Goal: Task Accomplishment & Management: Use online tool/utility

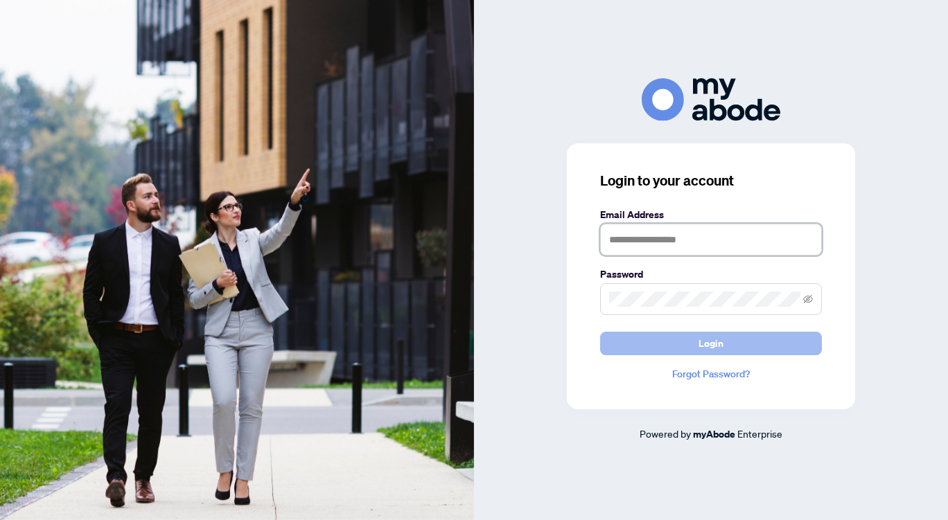
type input "**********"
click at [718, 344] on span "Login" at bounding box center [710, 344] width 25 height 22
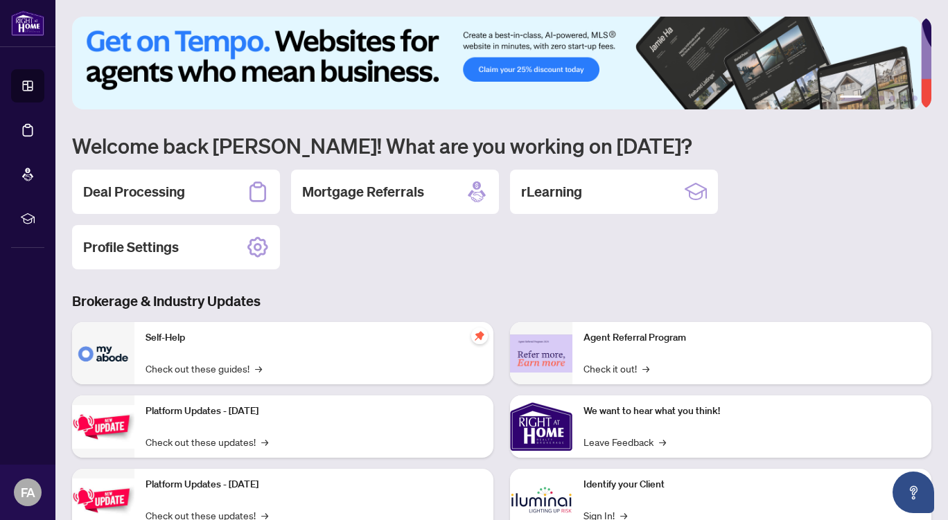
click at [855, 7] on main "1 2 3 4 5 6 Welcome back [PERSON_NAME]! What are you working on [DATE]? Deal Pr…" at bounding box center [501, 260] width 892 height 520
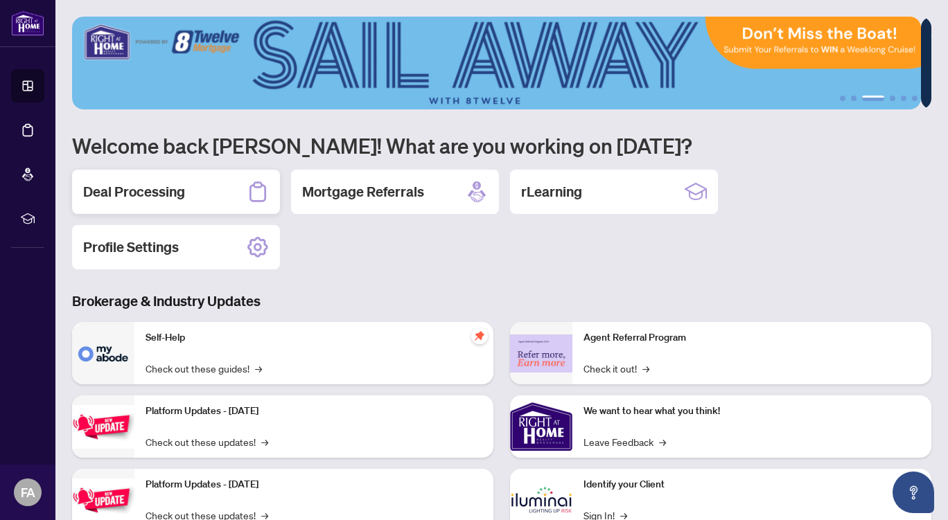
click at [188, 187] on div "Deal Processing" at bounding box center [176, 192] width 208 height 44
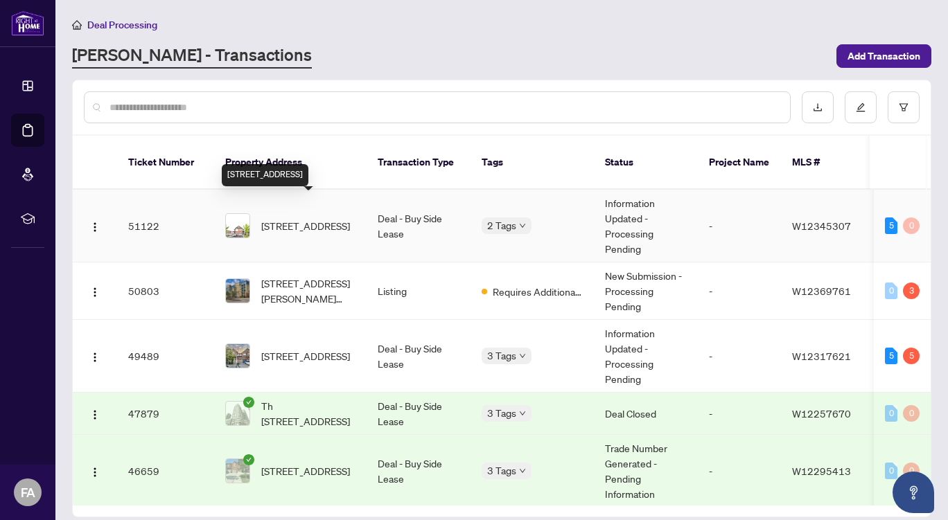
click at [315, 218] on span "[STREET_ADDRESS]" at bounding box center [305, 225] width 89 height 15
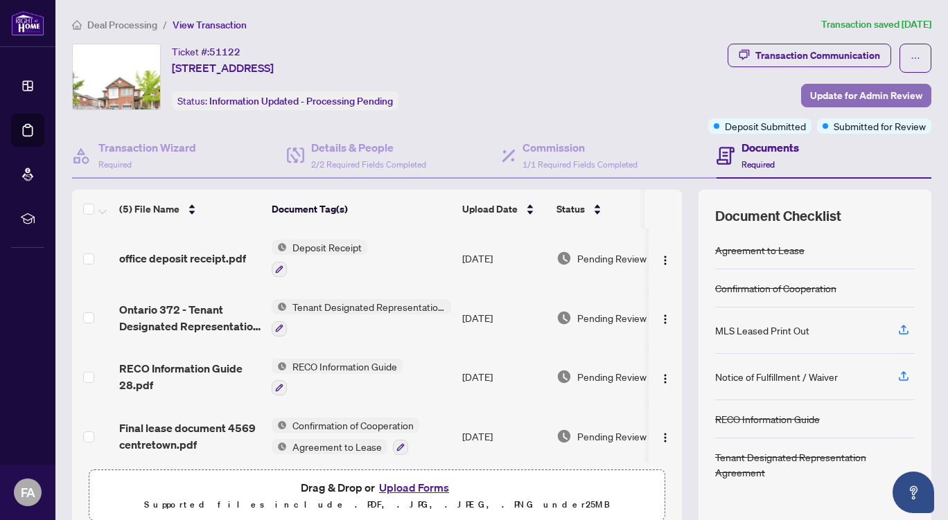
click at [838, 96] on span "Update for Admin Review" at bounding box center [866, 96] width 112 height 22
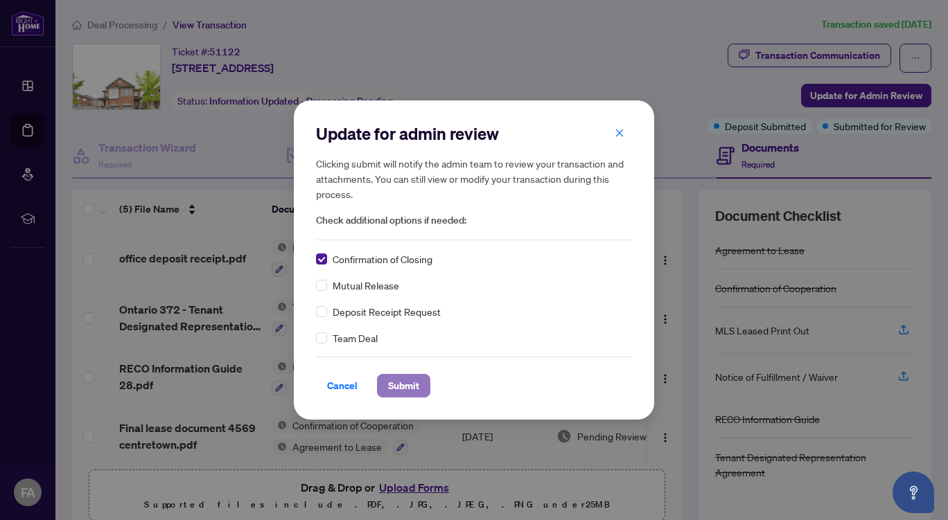
click at [396, 385] on span "Submit" at bounding box center [403, 386] width 31 height 22
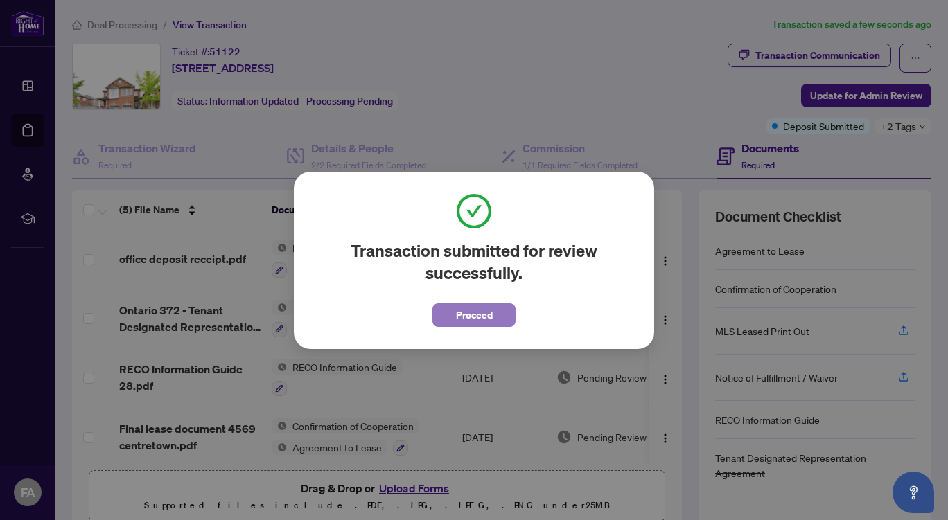
click at [470, 315] on span "Proceed" at bounding box center [474, 315] width 37 height 22
